Goal: Information Seeking & Learning: Learn about a topic

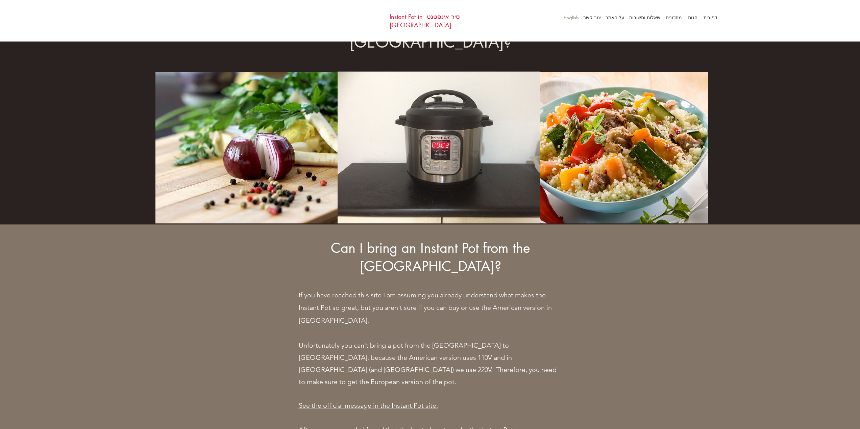
scroll to position [44, 0]
click at [613, 20] on p "על האתר" at bounding box center [615, 17] width 26 height 10
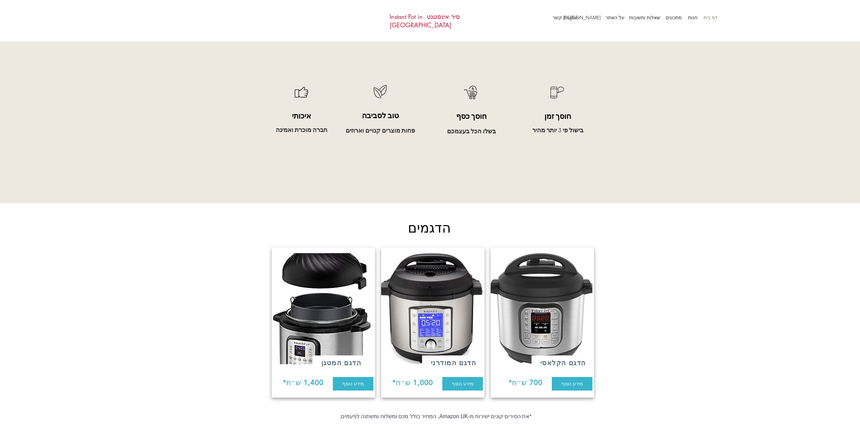
scroll to position [473, 0]
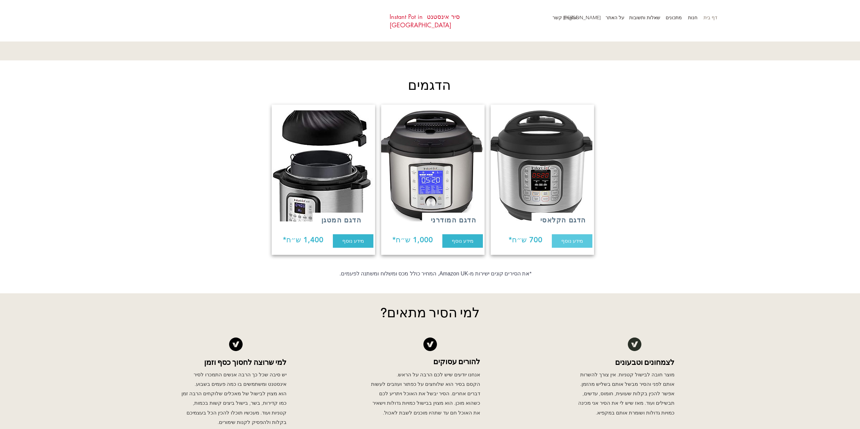
click at [578, 237] on span "מידע נוסף" at bounding box center [572, 240] width 22 height 7
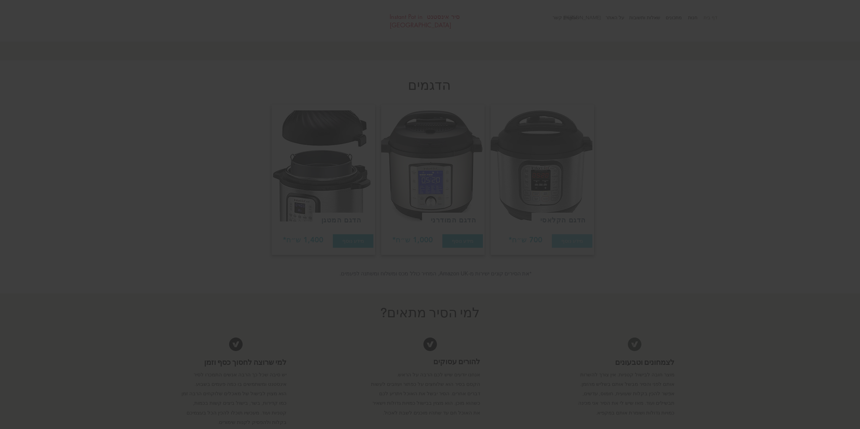
scroll to position [0, 0]
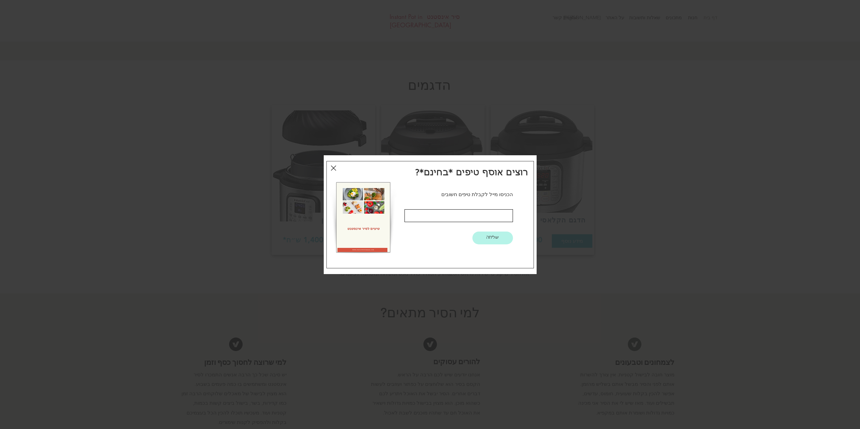
click at [331, 165] on icon "חזרה לאתר" at bounding box center [333, 168] width 5 height 8
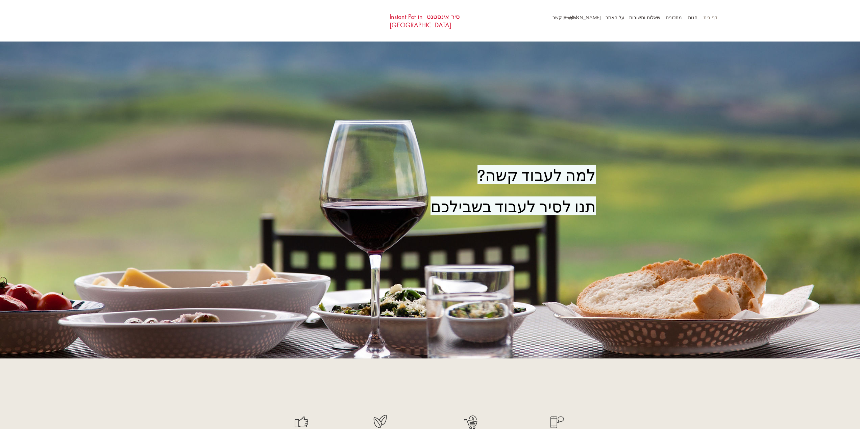
scroll to position [473, 0]
